Goal: Task Accomplishment & Management: Complete application form

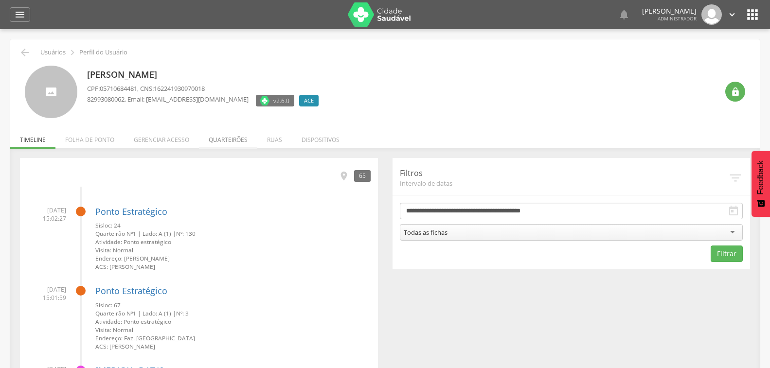
click at [235, 143] on li "Quarteirões" at bounding box center [228, 137] width 58 height 23
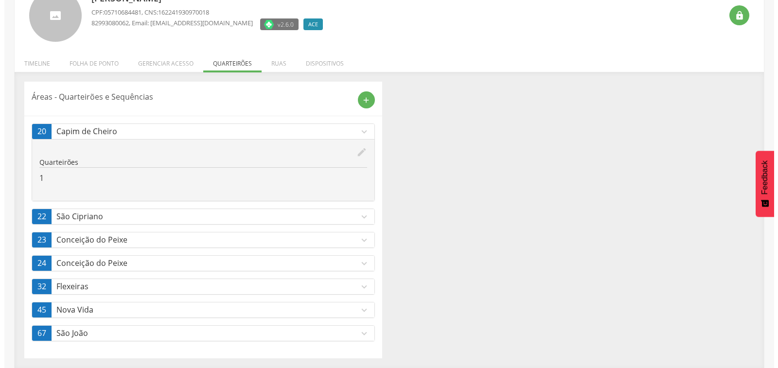
scroll to position [77, 0]
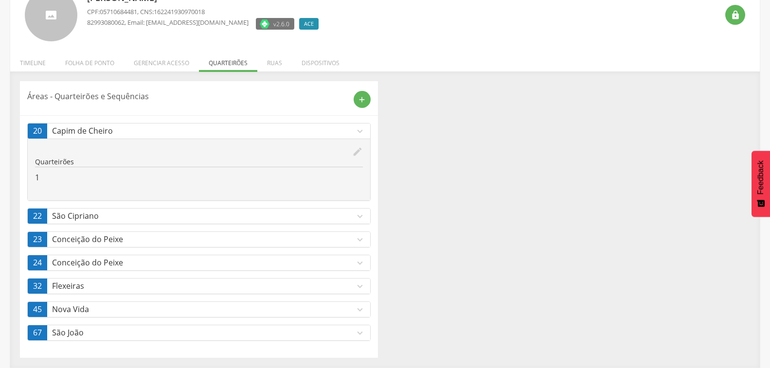
click at [361, 286] on icon "expand_more" at bounding box center [360, 286] width 11 height 11
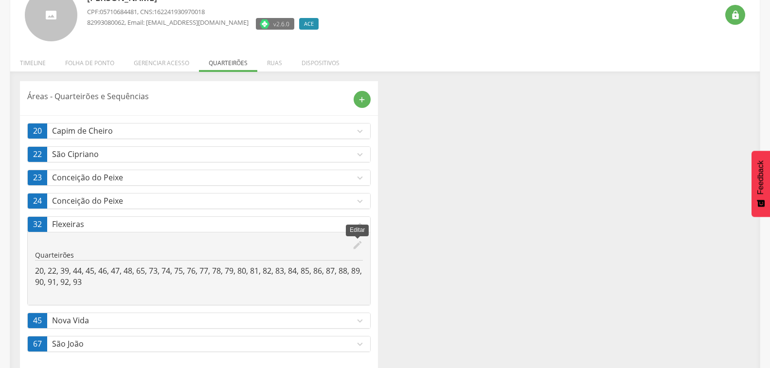
click at [354, 247] on icon "edit" at bounding box center [357, 245] width 11 height 11
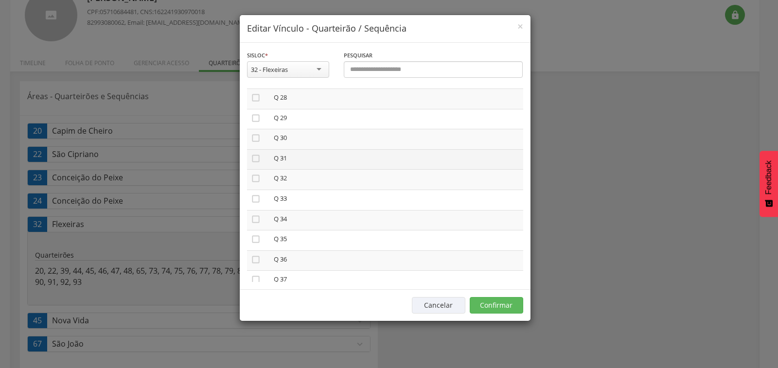
scroll to position [584, 0]
click at [255, 179] on icon "" at bounding box center [256, 178] width 10 height 10
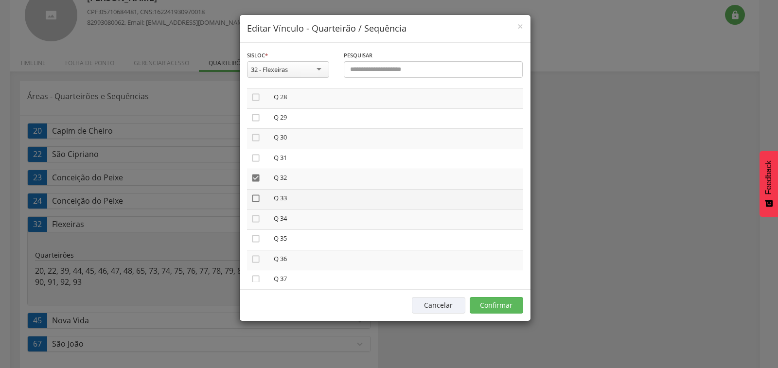
click at [257, 198] on icon "" at bounding box center [256, 199] width 10 height 10
click at [255, 219] on icon "" at bounding box center [256, 219] width 10 height 10
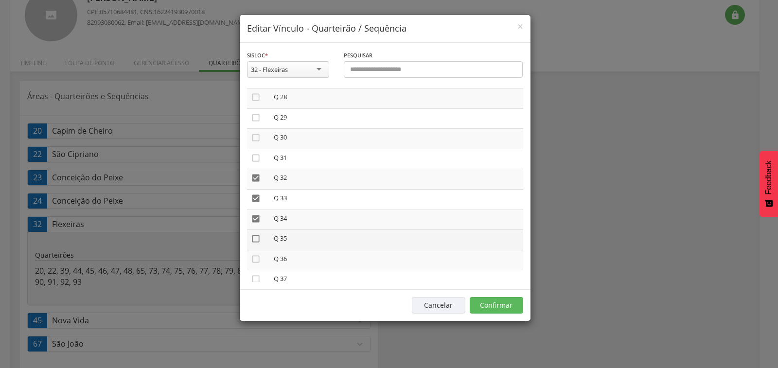
click at [259, 238] on icon "" at bounding box center [256, 239] width 10 height 10
click at [252, 260] on icon "" at bounding box center [256, 259] width 10 height 10
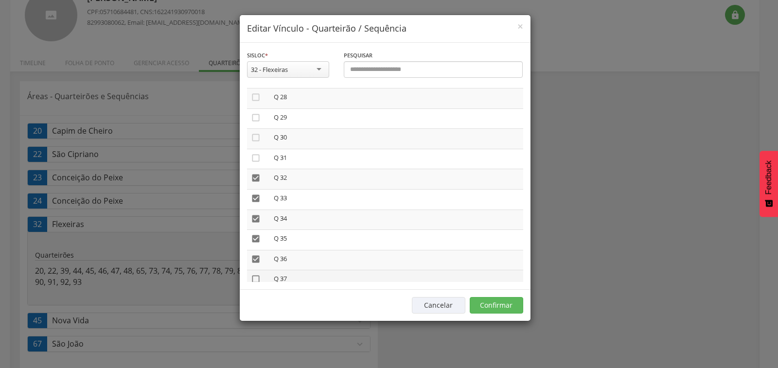
click at [256, 277] on icon "" at bounding box center [256, 279] width 10 height 10
click at [492, 306] on button "Confirmar" at bounding box center [497, 305] width 54 height 17
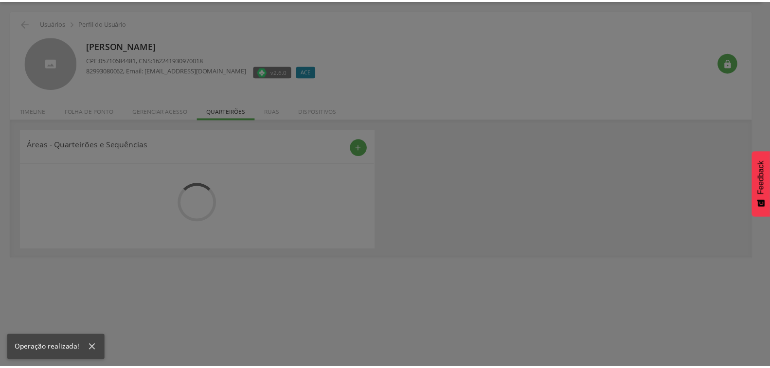
scroll to position [77, 0]
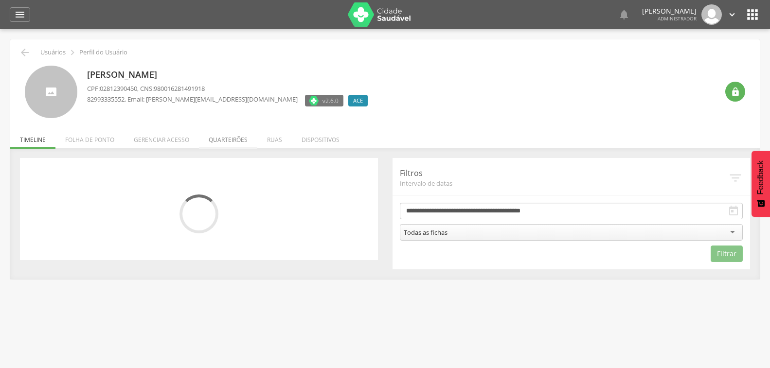
click at [212, 140] on li "Quarteirões" at bounding box center [228, 137] width 58 height 23
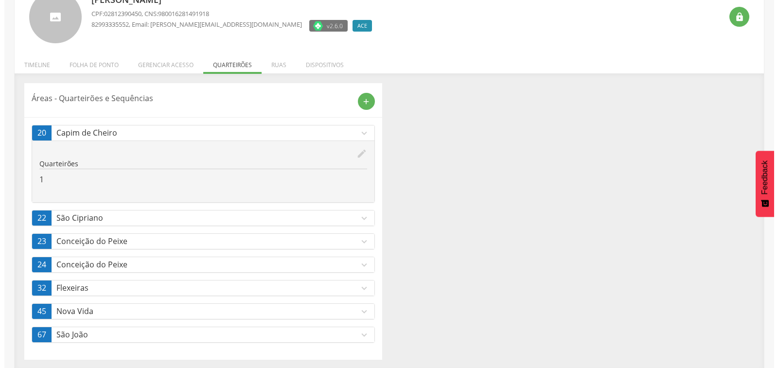
scroll to position [77, 0]
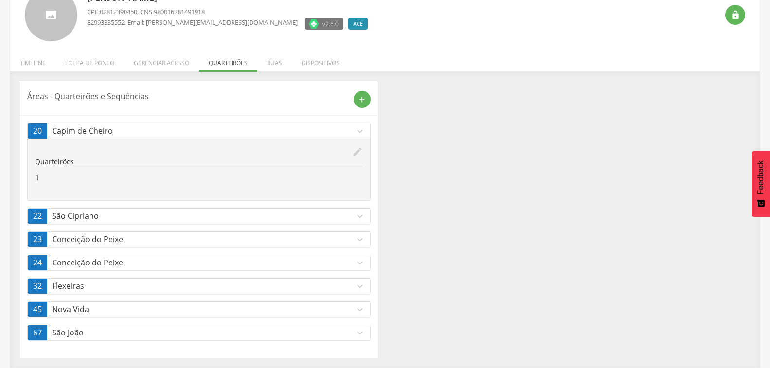
click at [226, 285] on p "Flexeiras" at bounding box center [203, 286] width 303 height 11
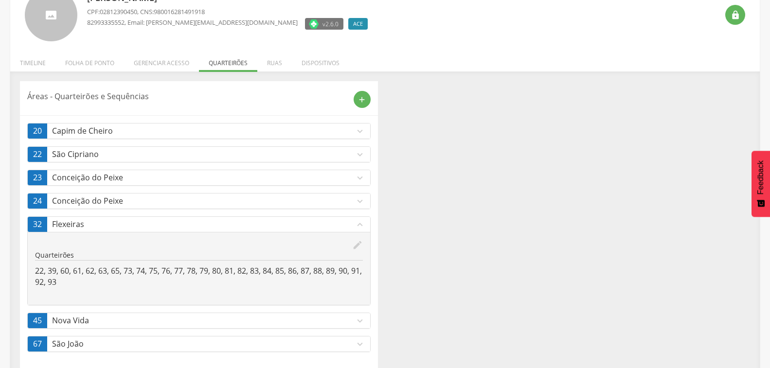
click at [356, 247] on icon "edit" at bounding box center [357, 245] width 11 height 11
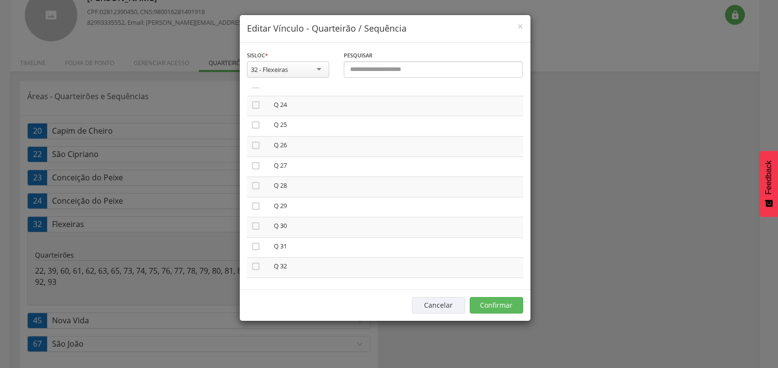
scroll to position [496, 0]
click at [254, 245] on icon "" at bounding box center [256, 246] width 10 height 10
click at [254, 263] on icon "" at bounding box center [256, 266] width 10 height 10
click at [255, 196] on icon "" at bounding box center [256, 199] width 10 height 10
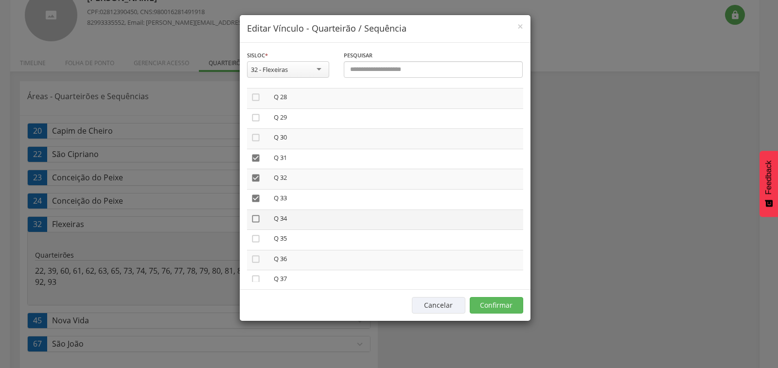
click at [255, 219] on icon "" at bounding box center [256, 219] width 10 height 10
click at [256, 237] on icon "" at bounding box center [256, 239] width 10 height 10
click at [253, 256] on icon "" at bounding box center [256, 259] width 10 height 10
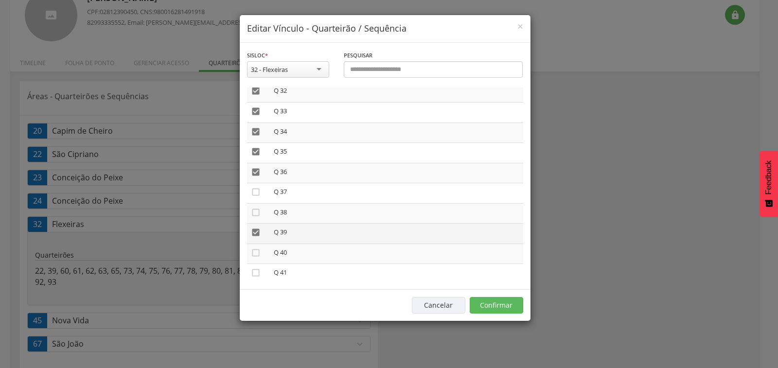
scroll to position [671, 0]
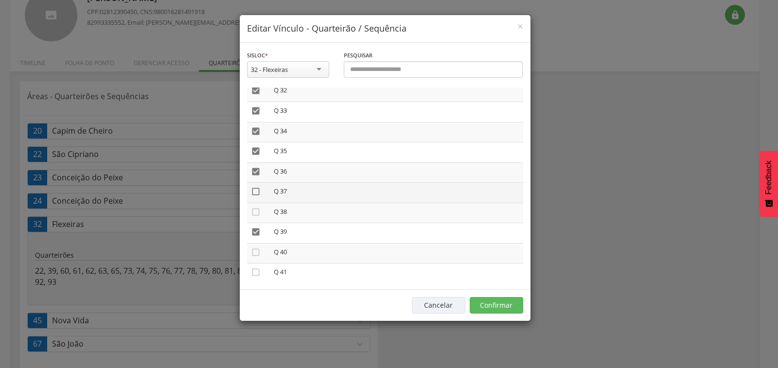
click at [253, 194] on icon "" at bounding box center [256, 192] width 10 height 10
click at [492, 311] on button "Confirmar" at bounding box center [497, 305] width 54 height 17
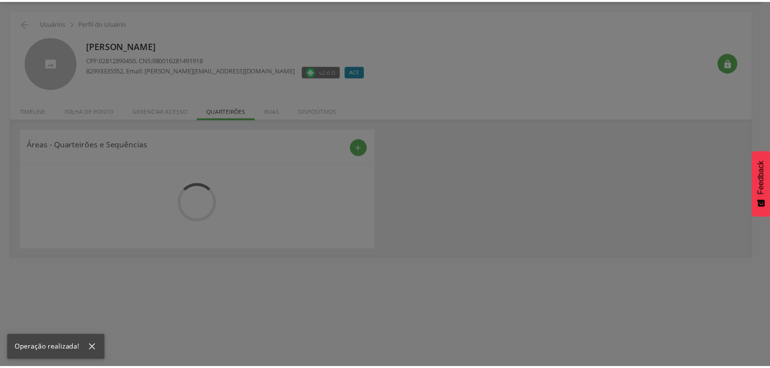
scroll to position [77, 0]
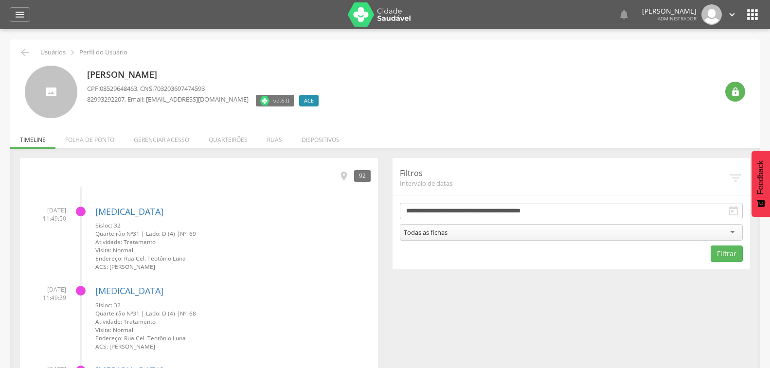
drag, startPoint x: 95, startPoint y: 236, endPoint x: 202, endPoint y: 270, distance: 112.2
click at [202, 270] on div "Sisloc: 32 Quarteirão Nº 31 | Lado: D (4) | Nº: 69 Atividade: Tratamento Visita…" at bounding box center [232, 246] width 275 height 50
drag, startPoint x: 202, startPoint y: 270, endPoint x: 217, endPoint y: 226, distance: 46.2
click at [217, 226] on small "Sisloc: 32" at bounding box center [232, 225] width 275 height 8
drag, startPoint x: 96, startPoint y: 235, endPoint x: 211, endPoint y: 269, distance: 119.5
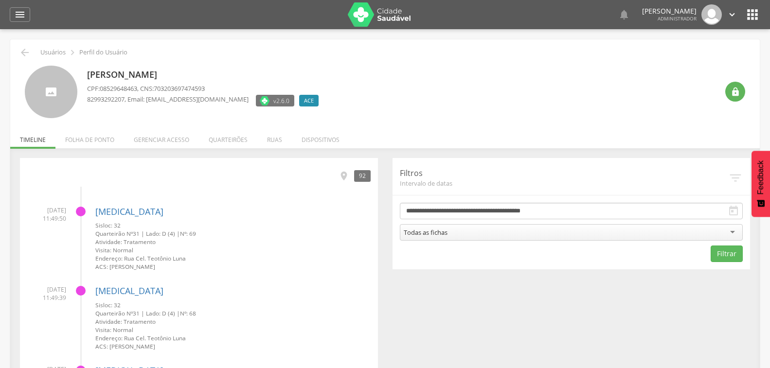
click at [211, 269] on div "Sisloc: 32 Quarteirão Nº 31 | Lado: D (4) | Nº: 69 Atividade: Tratamento Visita…" at bounding box center [232, 246] width 275 height 50
drag, startPoint x: 211, startPoint y: 269, endPoint x: 224, endPoint y: 206, distance: 63.6
click at [224, 206] on div "Dengue Sisloc: 32 Quarteirão Nº 31 | Lado: D (4) | Nº: 69 Atividade: Tratamento…" at bounding box center [232, 235] width 275 height 72
